Goal: Task Accomplishment & Management: Use online tool/utility

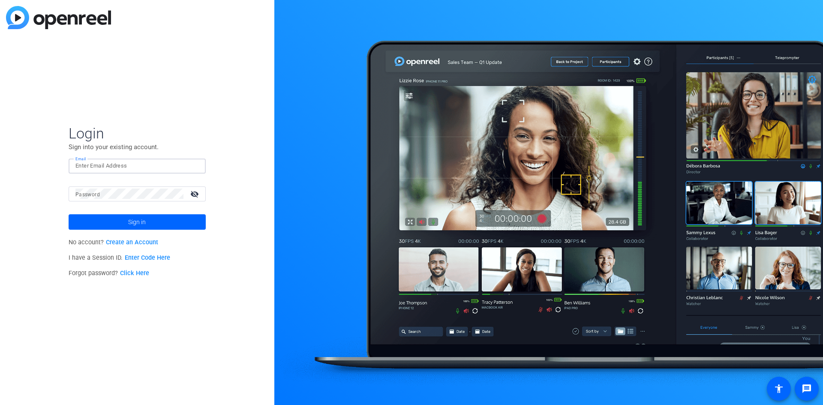
click at [103, 168] on input "Email" at bounding box center [136, 166] width 123 height 10
type input "lauren.bavaro@foley.com"
click at [69, 214] on button "Sign in" at bounding box center [137, 221] width 137 height 15
click at [123, 162] on input "lauren.bavaro@foley.com" at bounding box center [136, 166] width 123 height 10
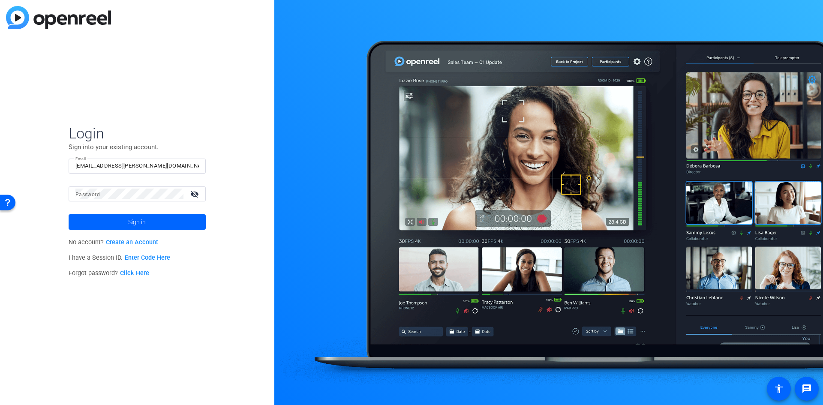
click at [246, 109] on div "Login Sign into your existing account. Email lauren.bavaro@foley.com Password v…" at bounding box center [137, 202] width 274 height 405
click at [103, 199] on div at bounding box center [129, 194] width 108 height 15
click at [69, 214] on button "Sign in" at bounding box center [137, 221] width 137 height 15
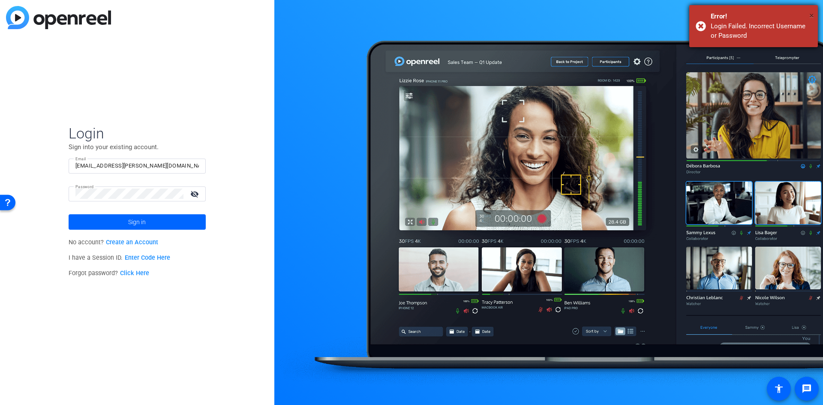
click at [810, 13] on span "×" at bounding box center [811, 15] width 5 height 10
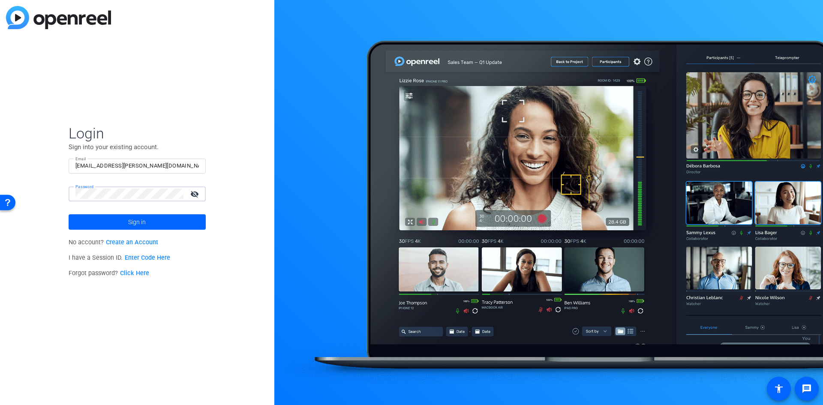
click at [72, 188] on div "Password visibility_off" at bounding box center [137, 194] width 137 height 15
click at [133, 272] on link "Click Here" at bounding box center [134, 273] width 29 height 7
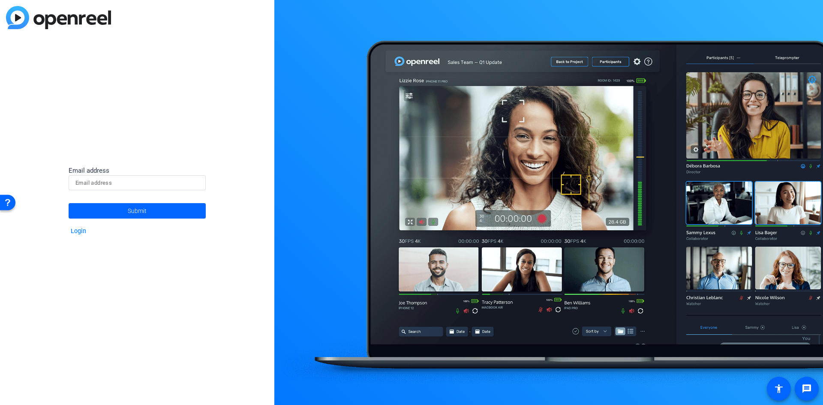
click at [139, 184] on input at bounding box center [136, 183] width 123 height 10
type input "lauren.bavaro@foley.com"
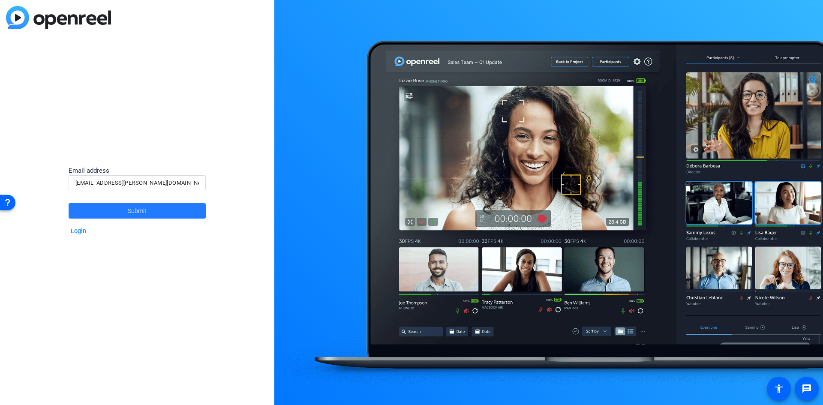
click at [120, 209] on span at bounding box center [137, 211] width 137 height 21
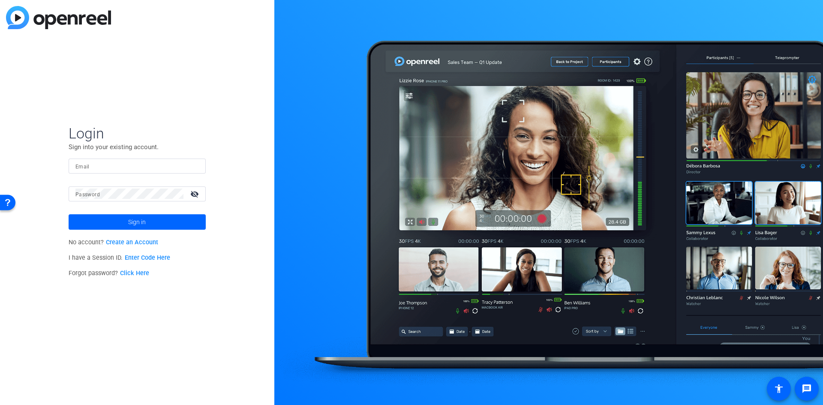
click at [108, 164] on input "Email" at bounding box center [136, 166] width 123 height 10
type input "lauren.bavaro@foley.com"
click at [109, 225] on span at bounding box center [137, 222] width 137 height 21
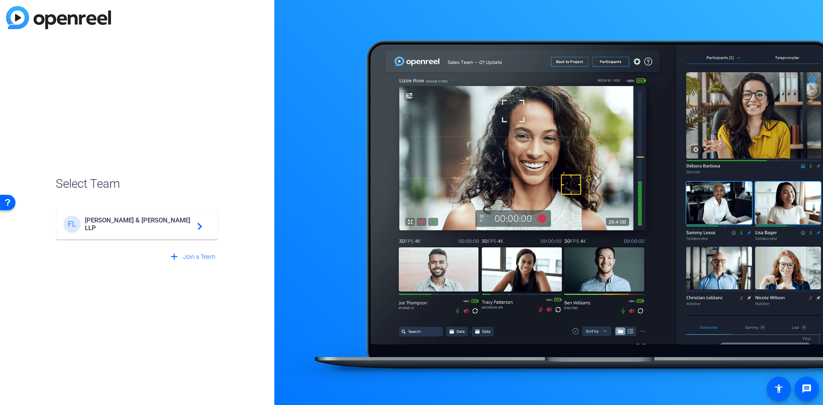
click at [108, 225] on span "Foley & Lardner LLP" at bounding box center [138, 224] width 107 height 15
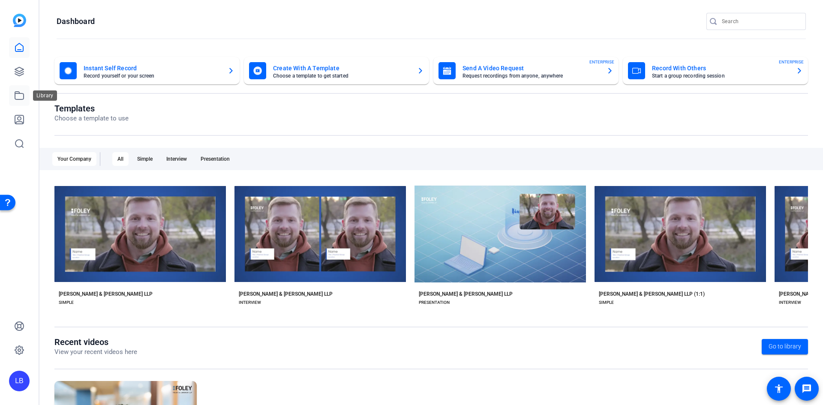
click at [23, 89] on link at bounding box center [19, 95] width 21 height 21
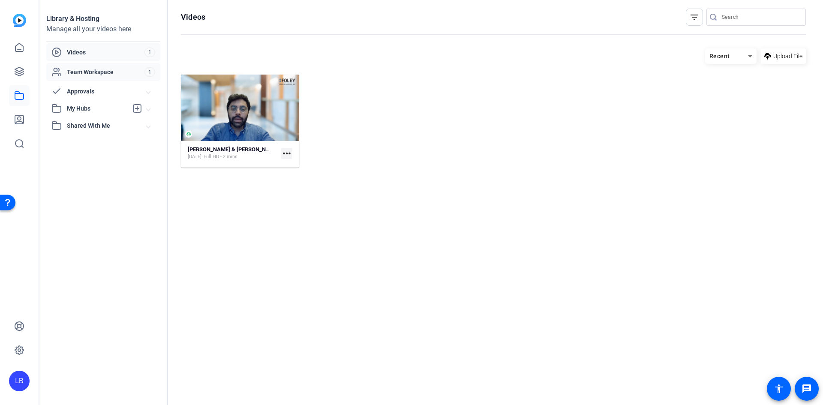
click at [85, 69] on span "Team Workspace" at bounding box center [106, 72] width 78 height 9
click at [243, 146] on strong "[PERSON_NAME] & [PERSON_NAME] LLP Simple (32688)" at bounding box center [258, 149] width 141 height 6
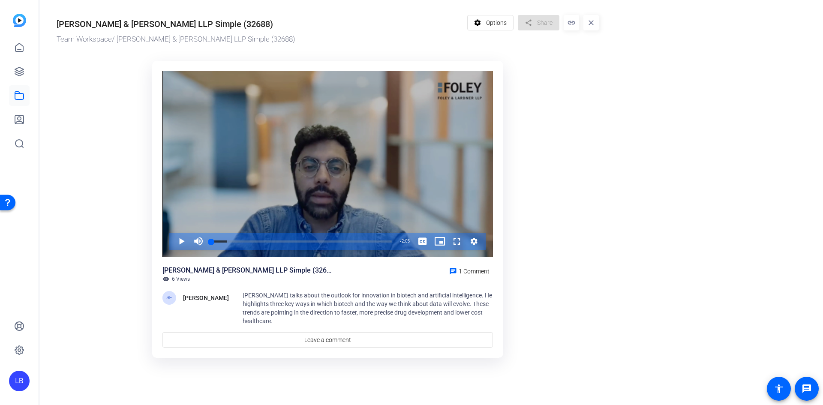
click at [184, 111] on div "Video Player" at bounding box center [327, 164] width 331 height 186
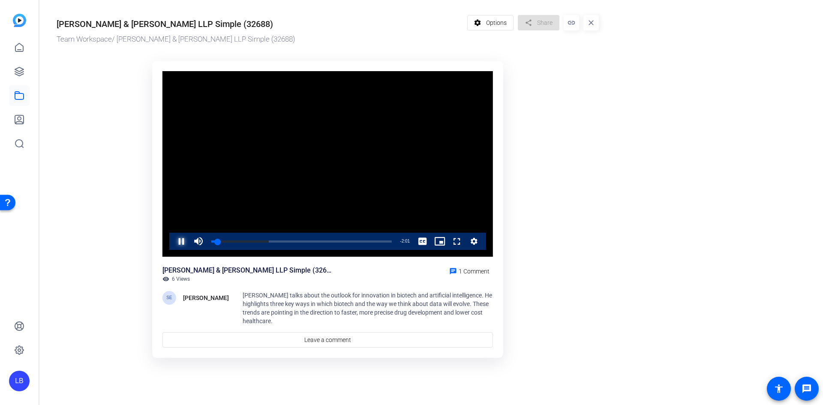
click at [173, 244] on span "Video Player" at bounding box center [173, 241] width 0 height 17
click at [23, 40] on link at bounding box center [19, 47] width 21 height 21
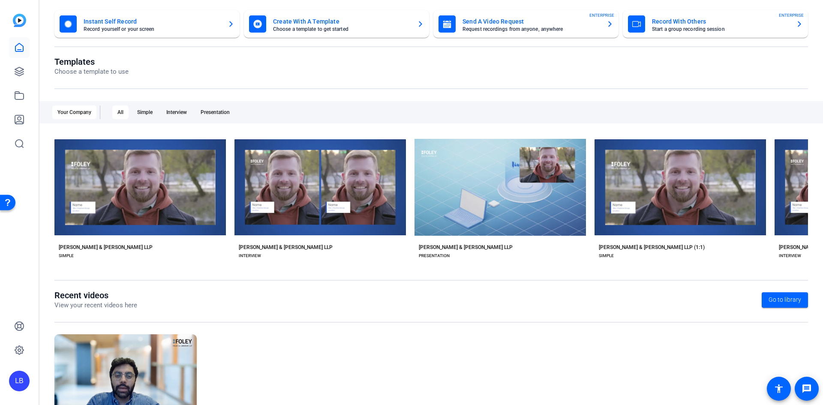
scroll to position [102, 0]
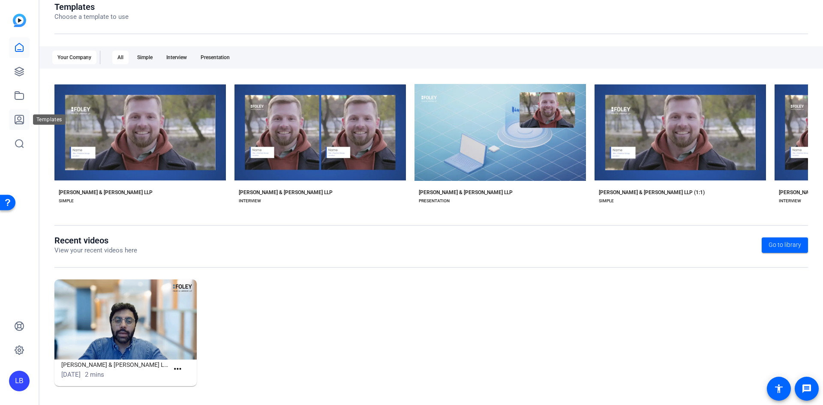
click at [20, 117] on icon at bounding box center [19, 119] width 9 height 9
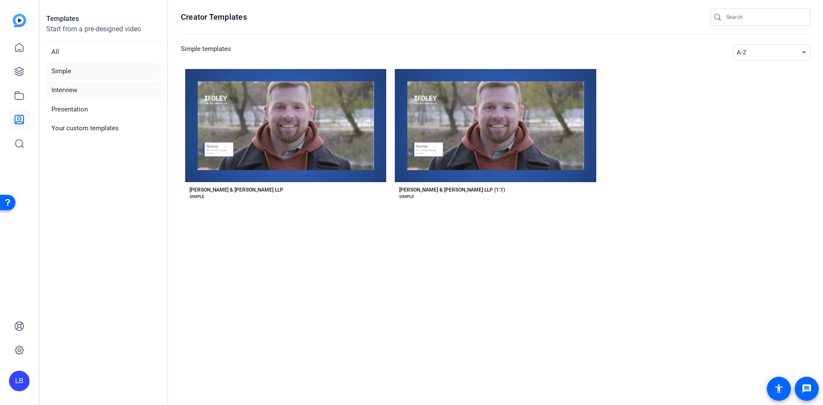
click at [73, 86] on li "Interview" at bounding box center [103, 90] width 114 height 18
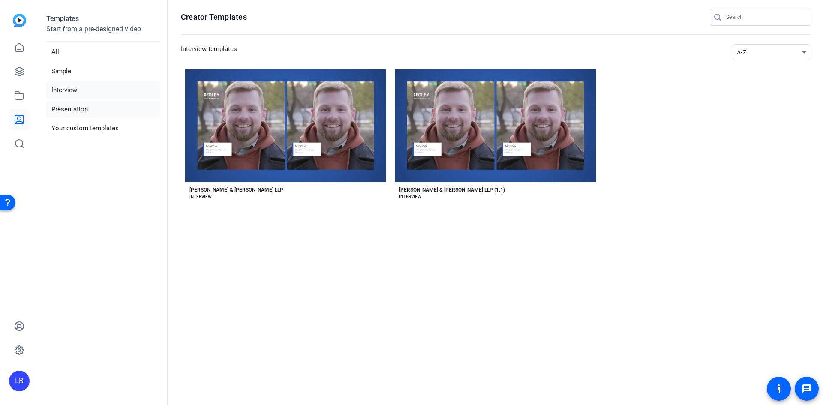
click at [72, 105] on li "Presentation" at bounding box center [103, 110] width 114 height 18
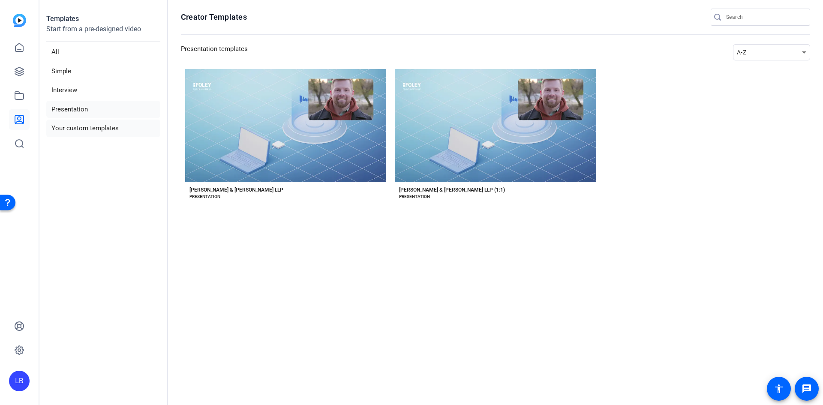
click at [72, 123] on li "Your custom templates" at bounding box center [103, 129] width 114 height 18
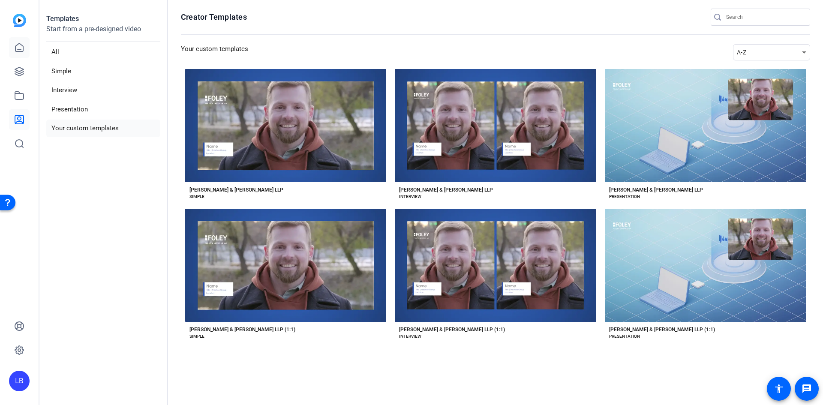
click at [25, 49] on link at bounding box center [19, 47] width 21 height 21
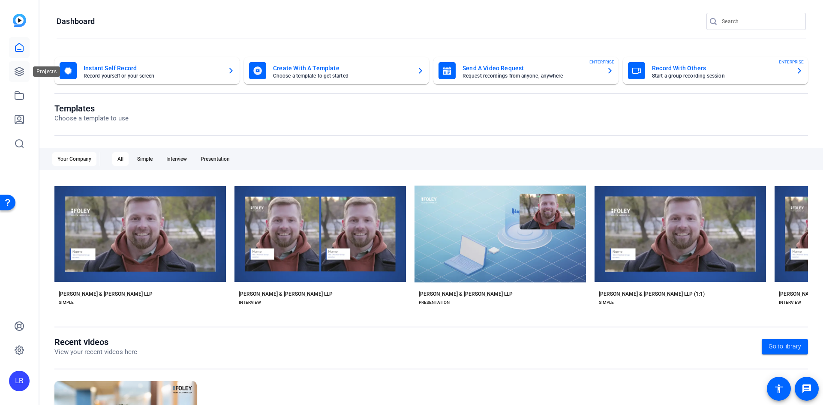
click at [19, 70] on icon at bounding box center [19, 71] width 10 height 10
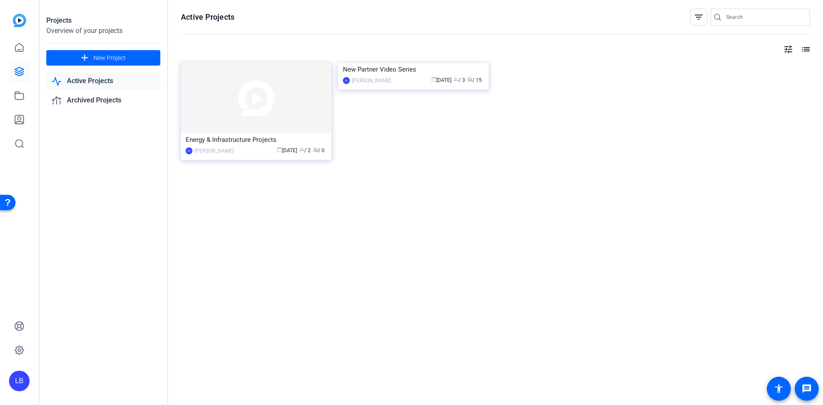
click at [236, 138] on div "Energy & Infrastructure Projects" at bounding box center [256, 139] width 141 height 13
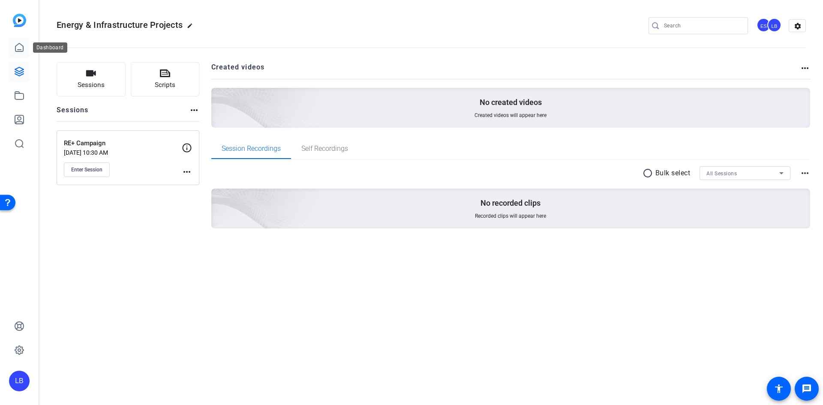
click at [21, 46] on icon at bounding box center [19, 47] width 10 height 10
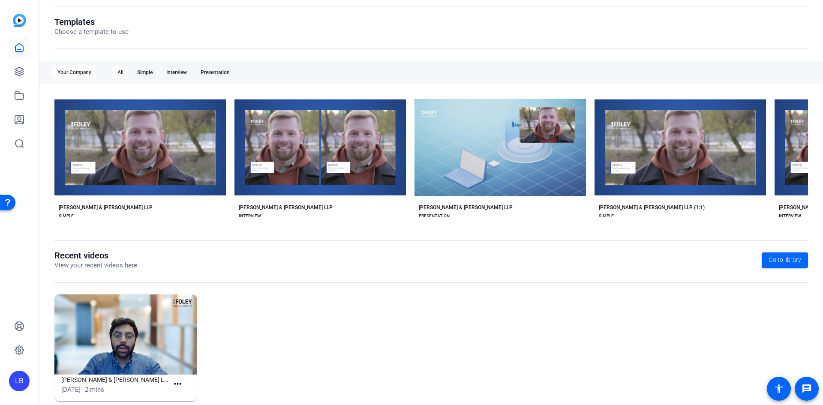
scroll to position [102, 0]
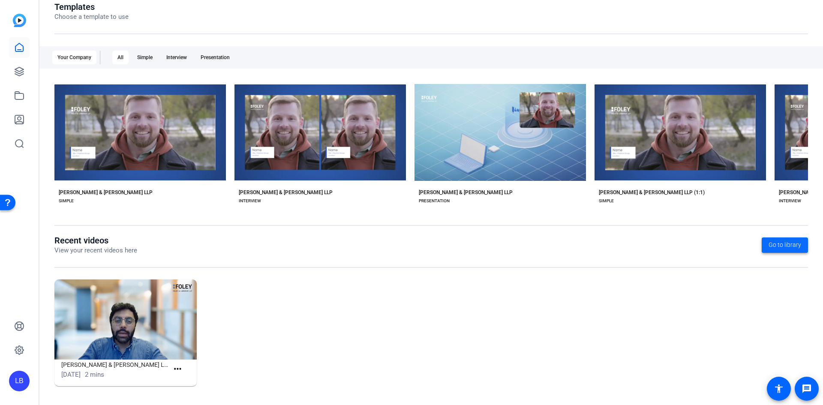
click at [769, 243] on span "Go to library" at bounding box center [785, 245] width 33 height 9
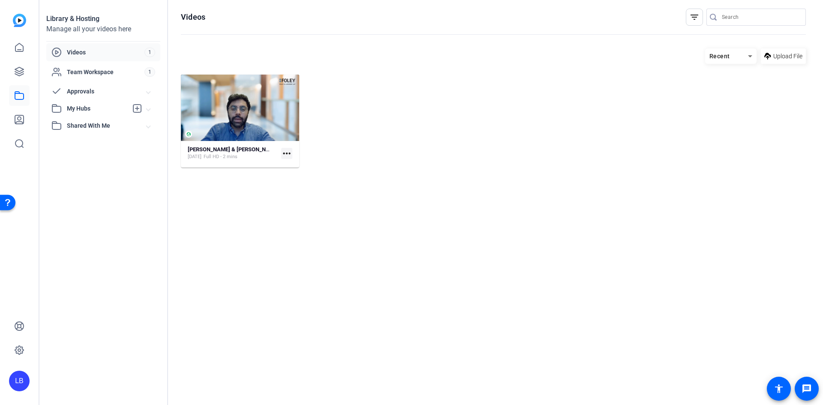
click at [147, 106] on span at bounding box center [148, 108] width 3 height 9
click at [149, 106] on span at bounding box center [148, 108] width 3 height 9
click at [149, 87] on span at bounding box center [148, 91] width 3 height 9
click at [111, 71] on span "Team Workspace" at bounding box center [106, 72] width 78 height 9
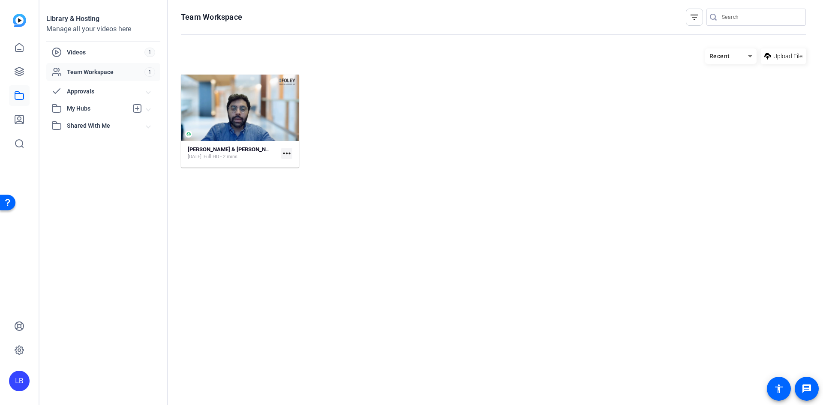
click at [17, 20] on img at bounding box center [19, 20] width 13 height 13
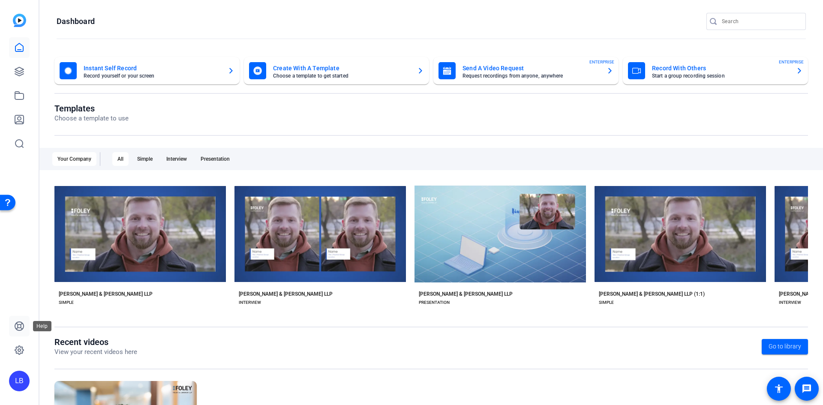
click at [19, 321] on link at bounding box center [19, 326] width 21 height 21
click at [16, 72] on icon at bounding box center [19, 71] width 9 height 9
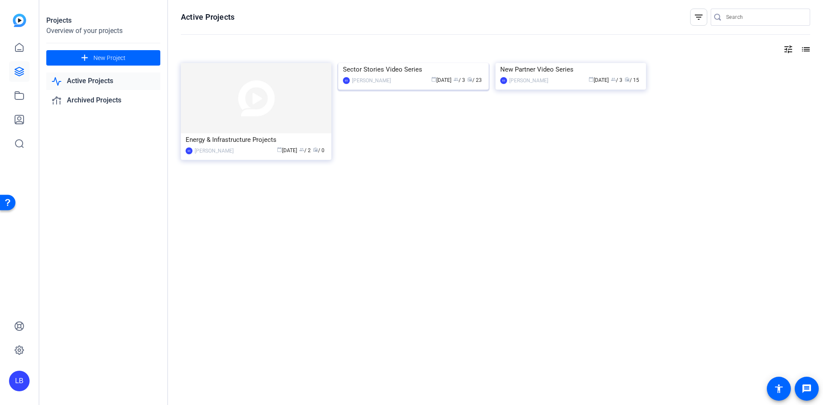
click at [404, 76] on div "Sector Stories Video Series" at bounding box center [413, 69] width 141 height 13
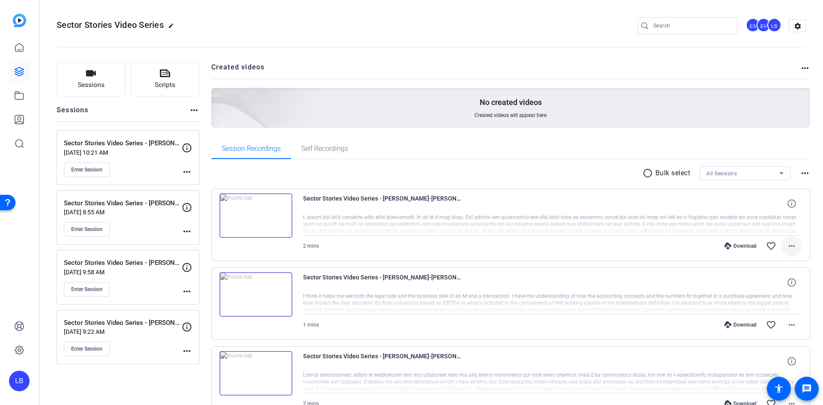
click at [787, 243] on mat-icon "more_horiz" at bounding box center [792, 246] width 10 height 10
click at [627, 164] on div at bounding box center [411, 202] width 823 height 405
click at [15, 49] on icon at bounding box center [19, 47] width 8 height 8
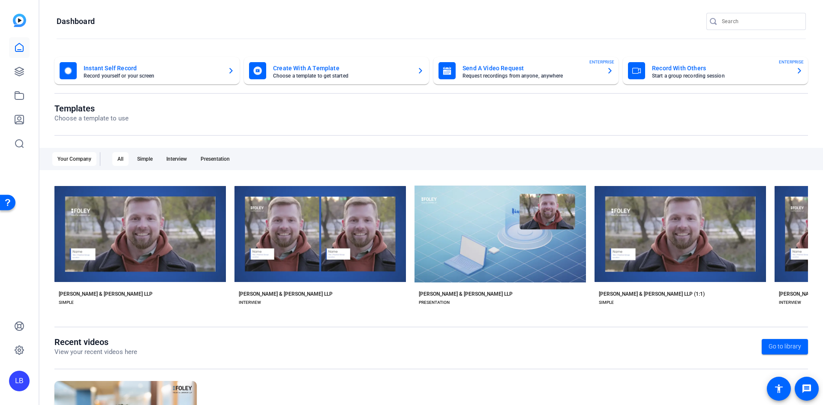
click at [310, 77] on mat-card-subtitle "Choose a template to get started" at bounding box center [341, 75] width 137 height 5
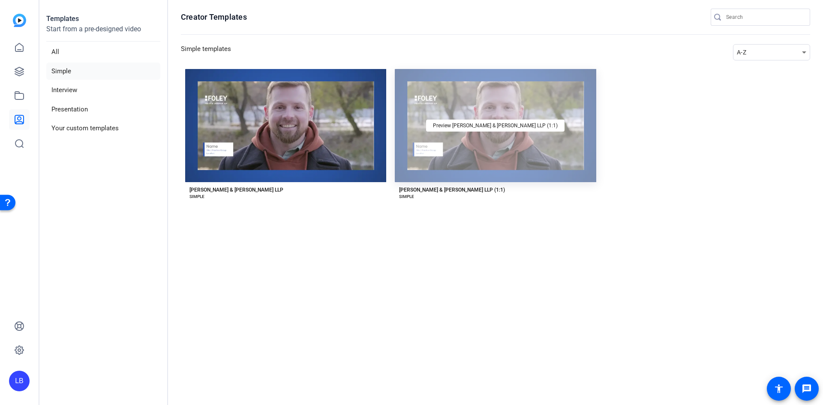
click at [537, 160] on div "Preview [PERSON_NAME] & [PERSON_NAME] LLP (1:1)" at bounding box center [495, 125] width 201 height 113
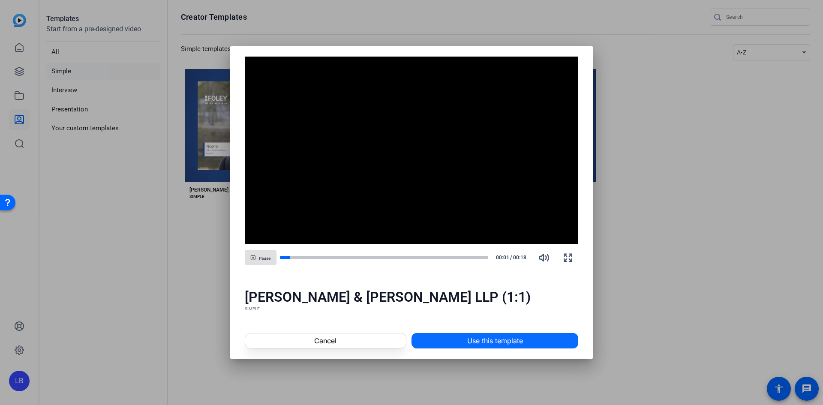
click at [472, 344] on span "Use this template" at bounding box center [495, 341] width 56 height 10
